Goal: Task Accomplishment & Management: Manage account settings

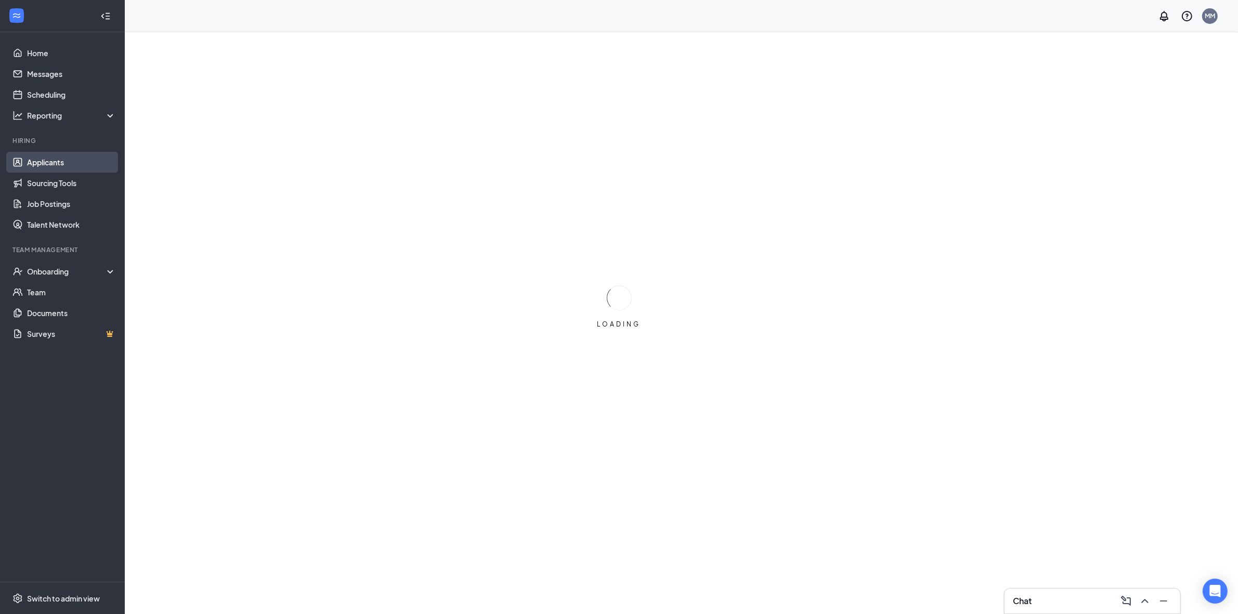
click at [87, 165] on link "Applicants" at bounding box center [71, 162] width 89 height 21
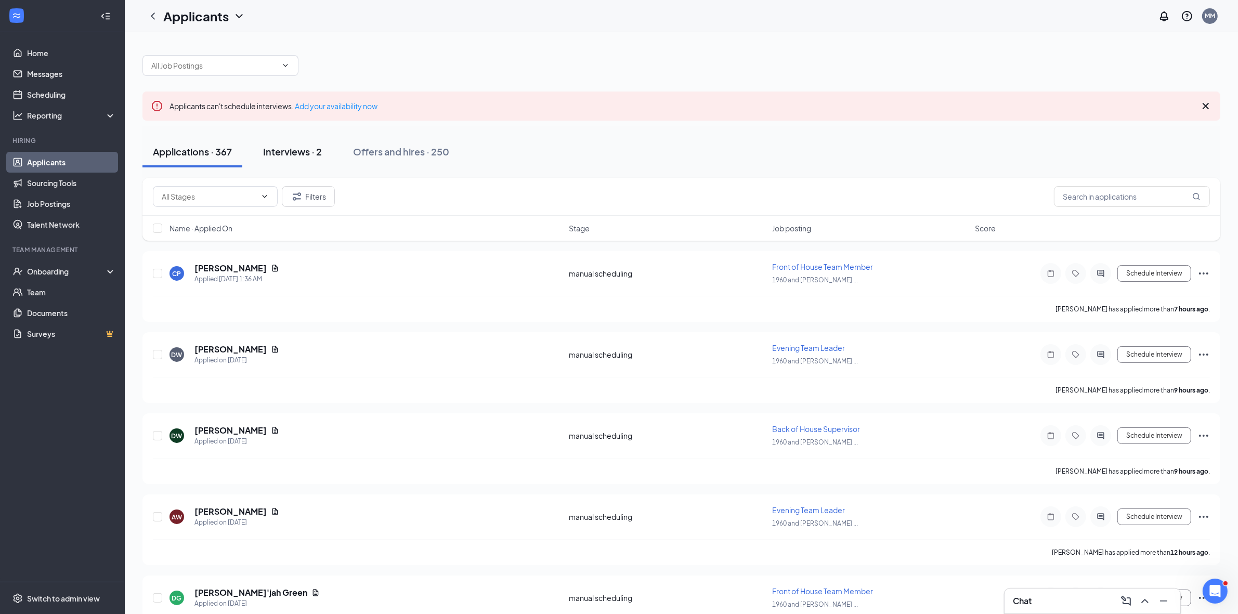
click at [315, 152] on div "Interviews · 2" at bounding box center [292, 151] width 59 height 13
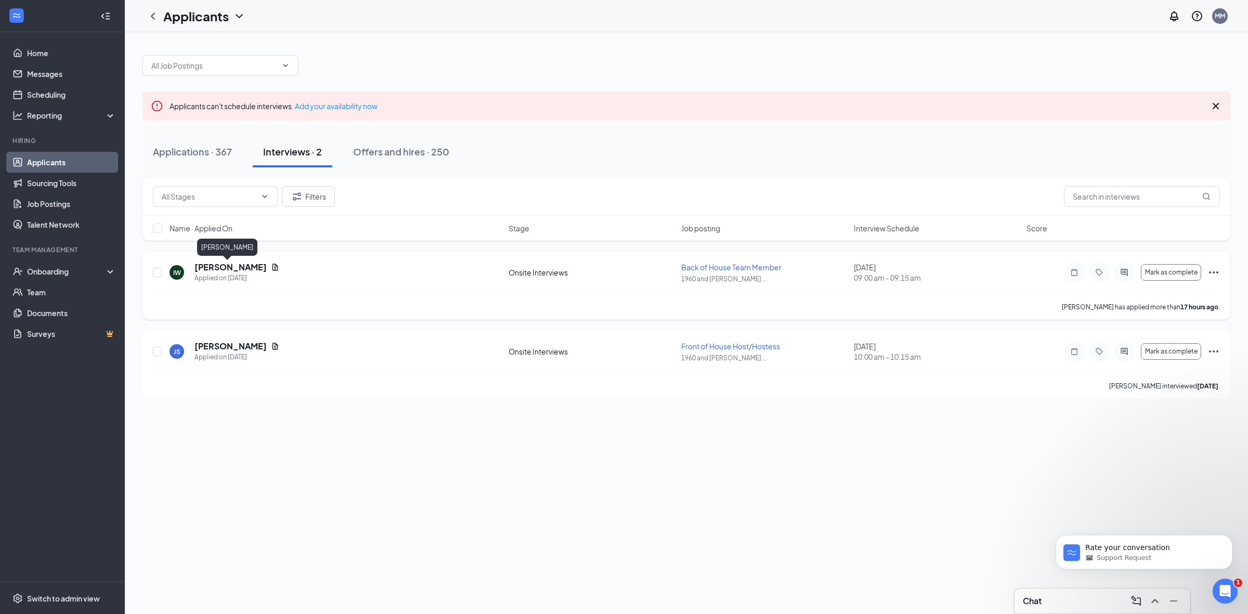
click at [207, 268] on h5 "[PERSON_NAME]" at bounding box center [230, 266] width 72 height 11
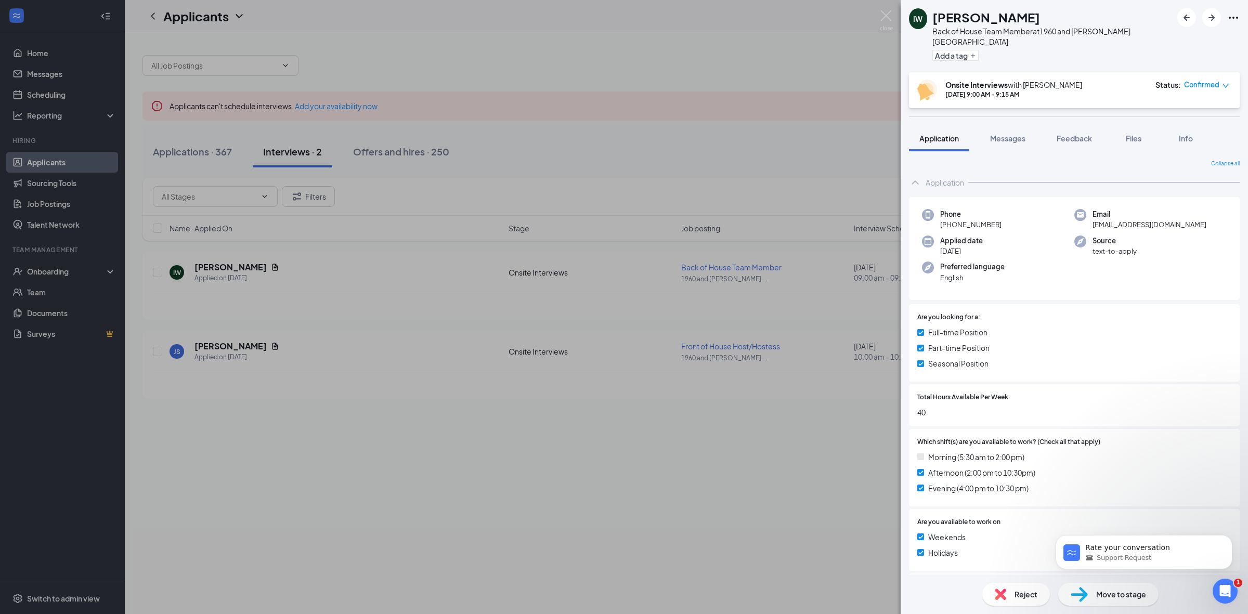
click at [758, 404] on div "IW [PERSON_NAME] Back of House Team Member at 1960 and [PERSON_NAME][GEOGRAPHIC…" at bounding box center [624, 307] width 1248 height 614
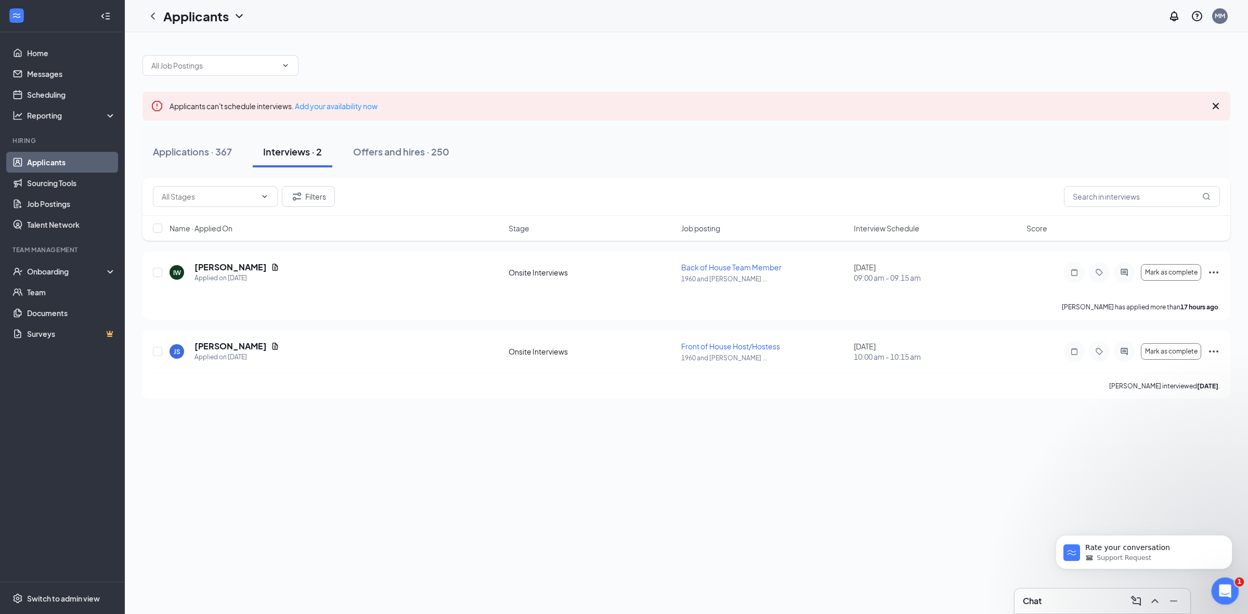
click at [1225, 593] on icon "Open Intercom Messenger" at bounding box center [1223, 589] width 17 height 17
click at [1218, 580] on div "Close Intercom Messenger" at bounding box center [1223, 589] width 25 height 25
click at [1149, 599] on icon "ChevronUp" at bounding box center [1154, 601] width 12 height 12
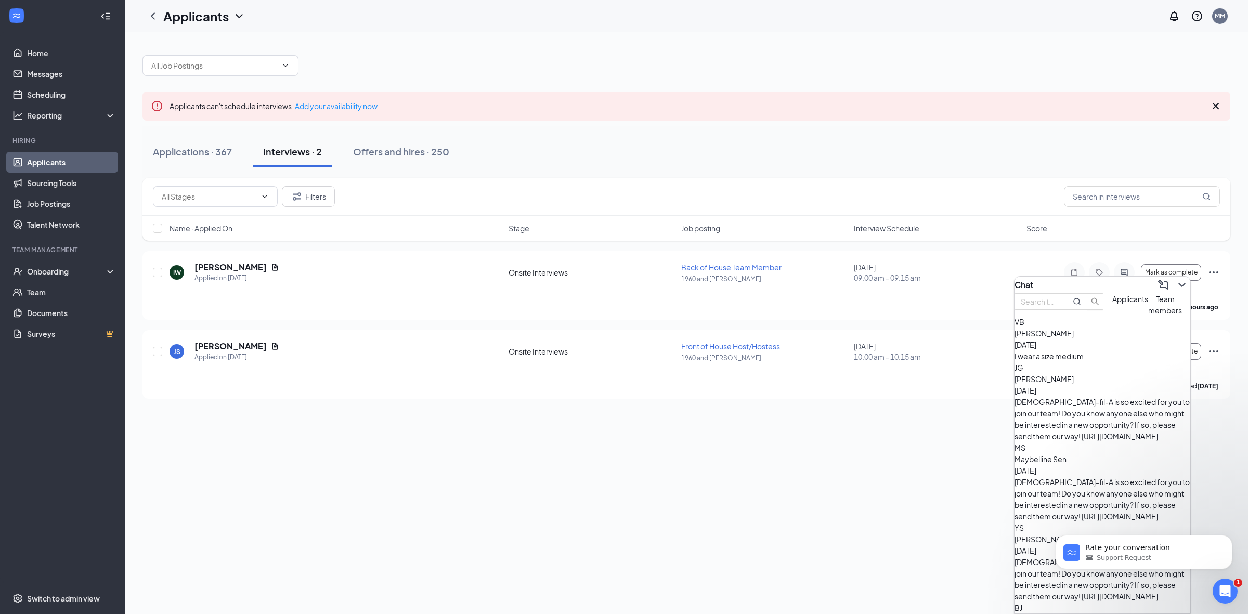
click at [1112, 304] on span "Applicants" at bounding box center [1130, 298] width 36 height 9
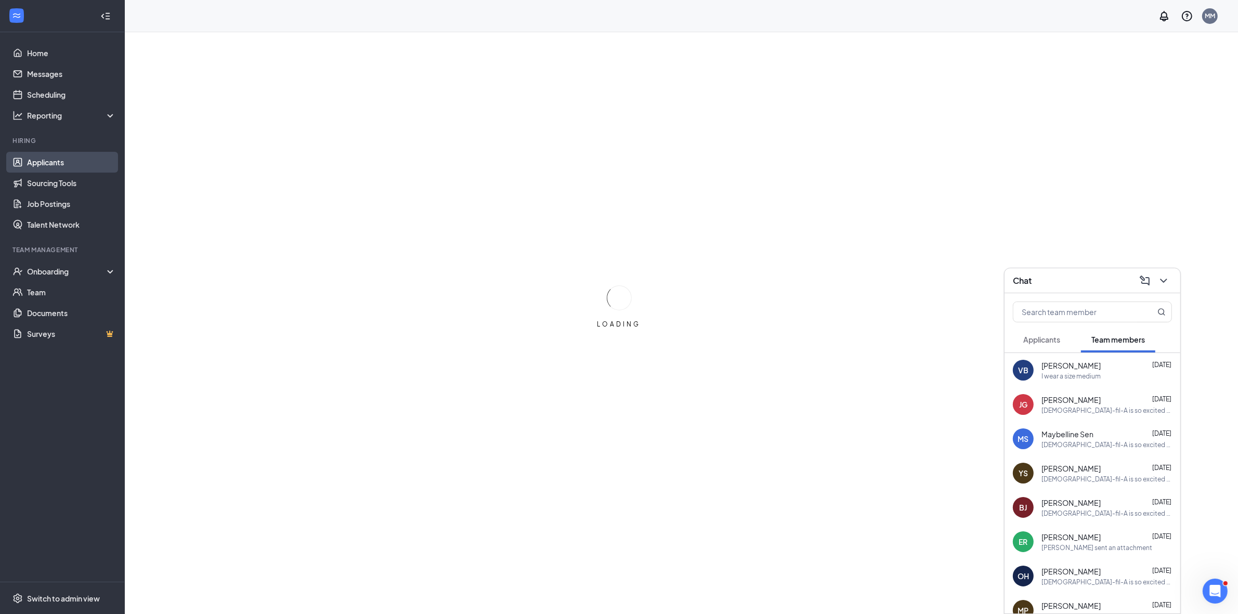
click at [68, 162] on link "Applicants" at bounding box center [71, 162] width 89 height 21
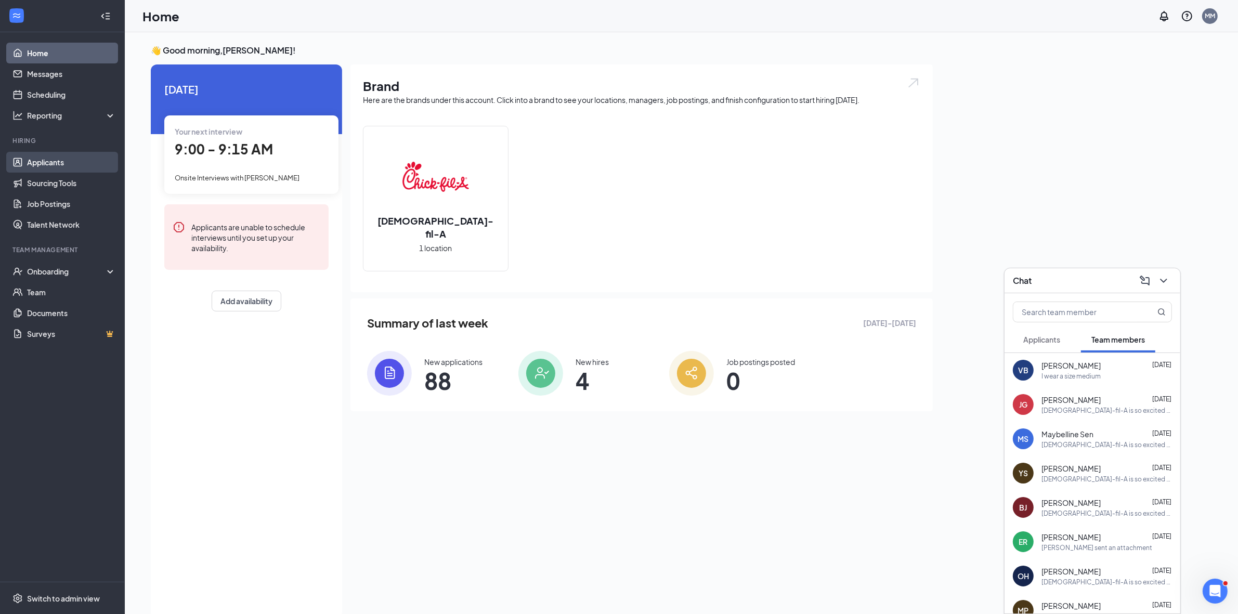
click at [65, 163] on link "Applicants" at bounding box center [71, 162] width 89 height 21
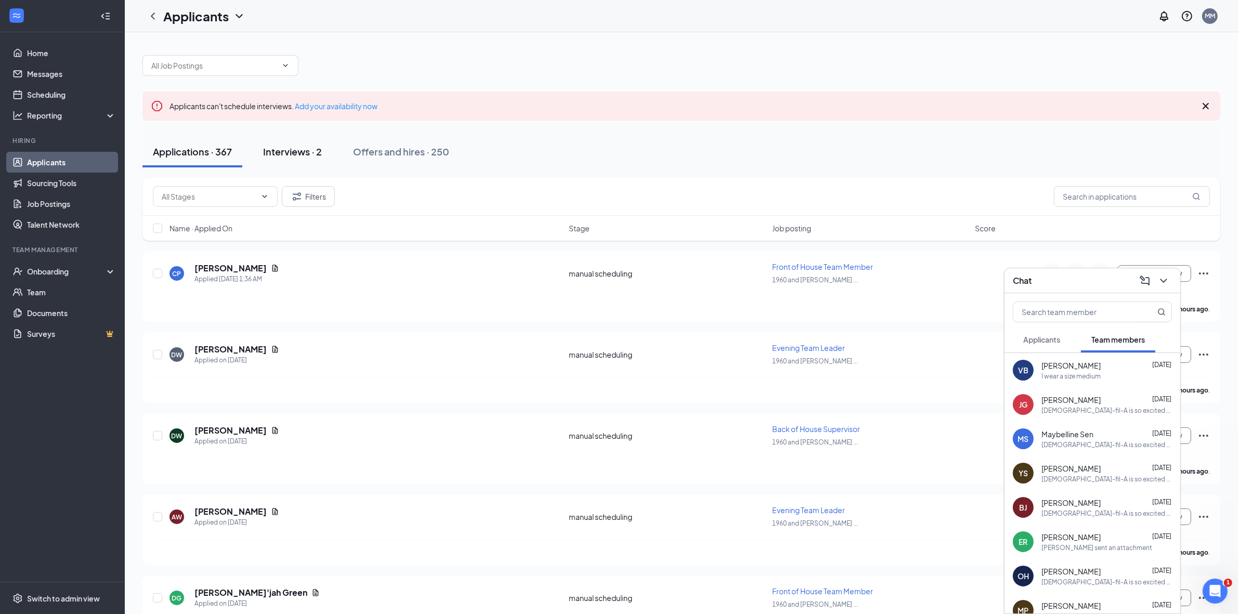
click at [281, 149] on div "Interviews · 2" at bounding box center [292, 151] width 59 height 13
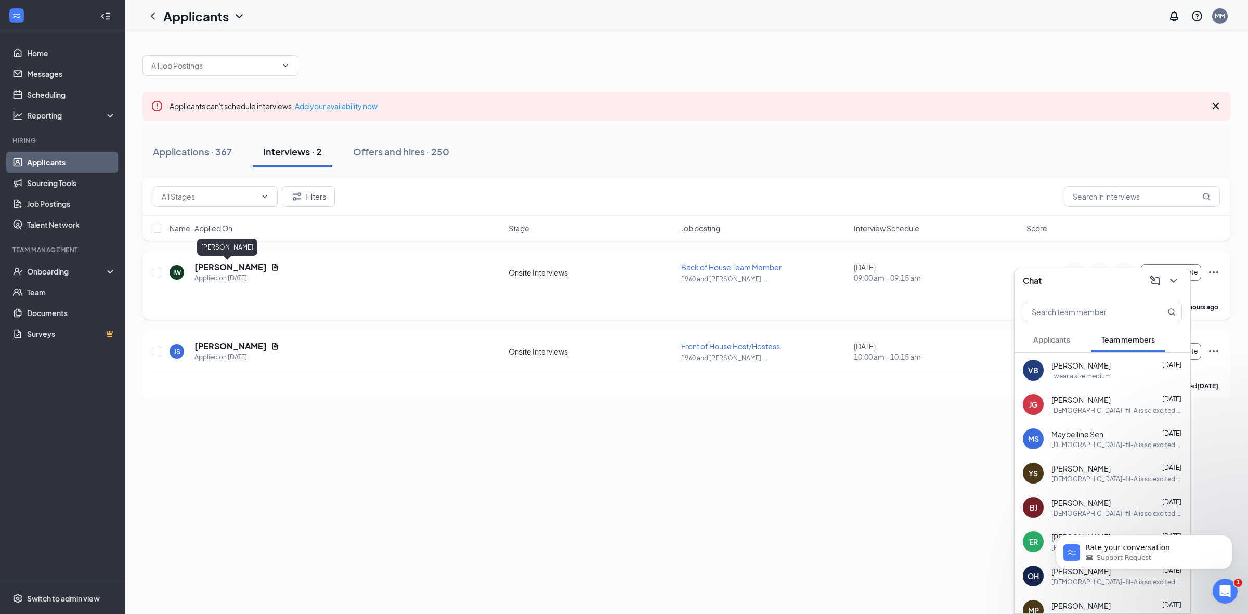
click at [231, 268] on h5 "[PERSON_NAME]" at bounding box center [230, 266] width 72 height 11
